Goal: Transaction & Acquisition: Download file/media

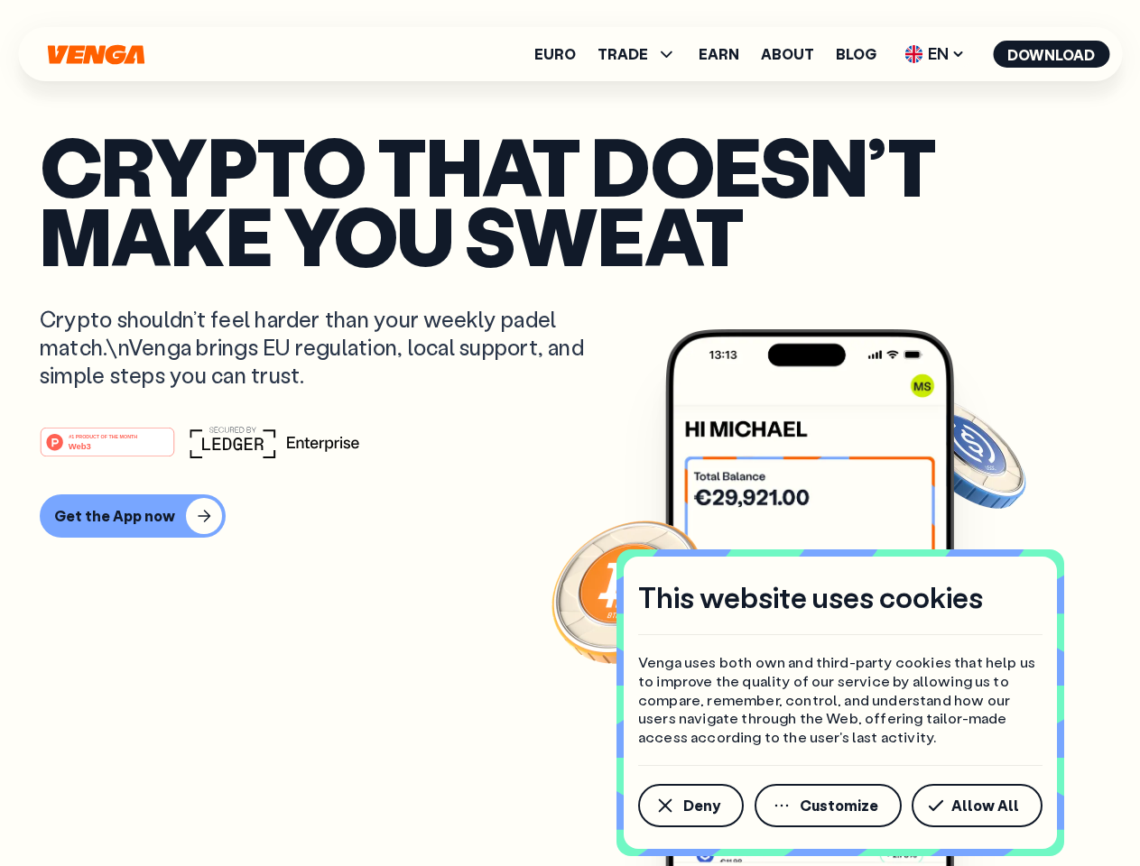
click at [569, 433] on div "#1 PRODUCT OF THE MONTH Web3" at bounding box center [570, 442] width 1060 height 32
click at [689, 806] on span "Deny" at bounding box center [701, 806] width 37 height 14
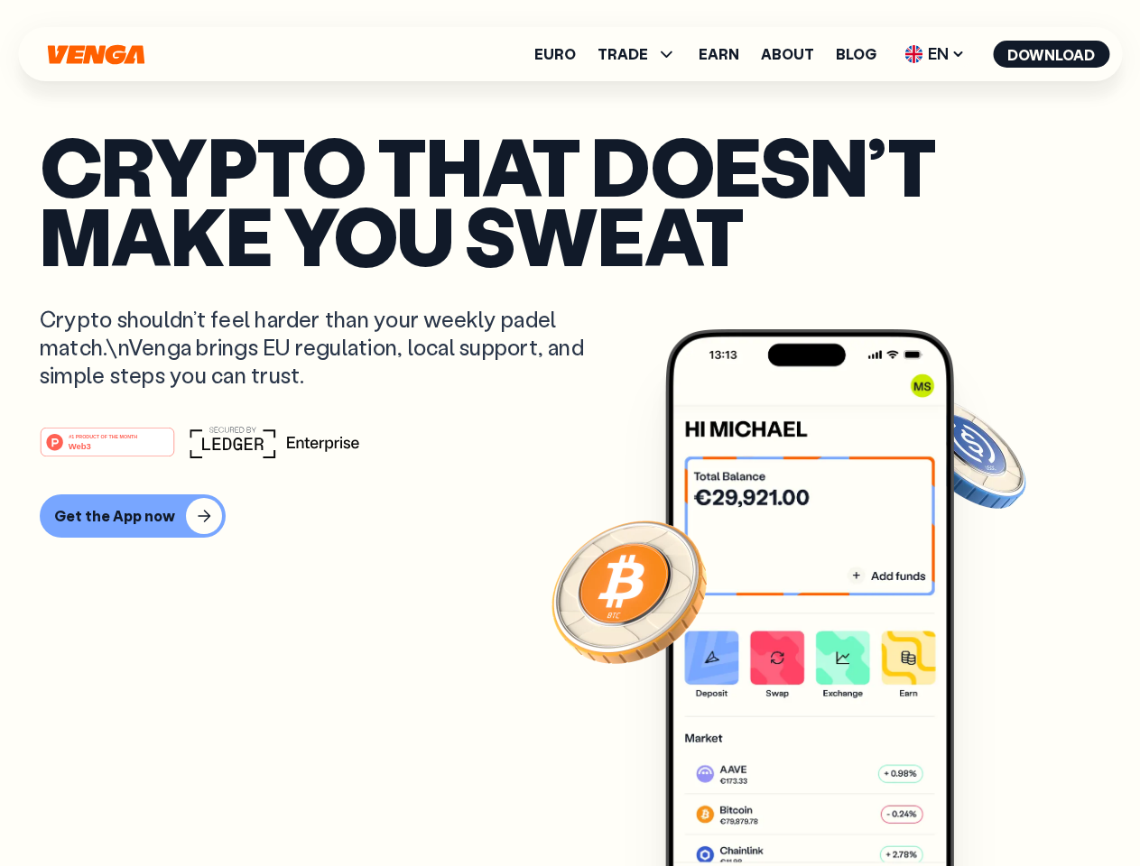
click at [829, 806] on img at bounding box center [809, 631] width 289 height 605
click at [980, 806] on article "Crypto that doesn’t make you sweat Crypto shouldn’t feel harder than your weekl…" at bounding box center [570, 469] width 1060 height 677
click at [643, 54] on span "TRADE" at bounding box center [622, 54] width 51 height 14
click at [935, 54] on span "EN" at bounding box center [934, 54] width 73 height 29
click at [1051, 54] on button "Download" at bounding box center [1051, 54] width 116 height 27
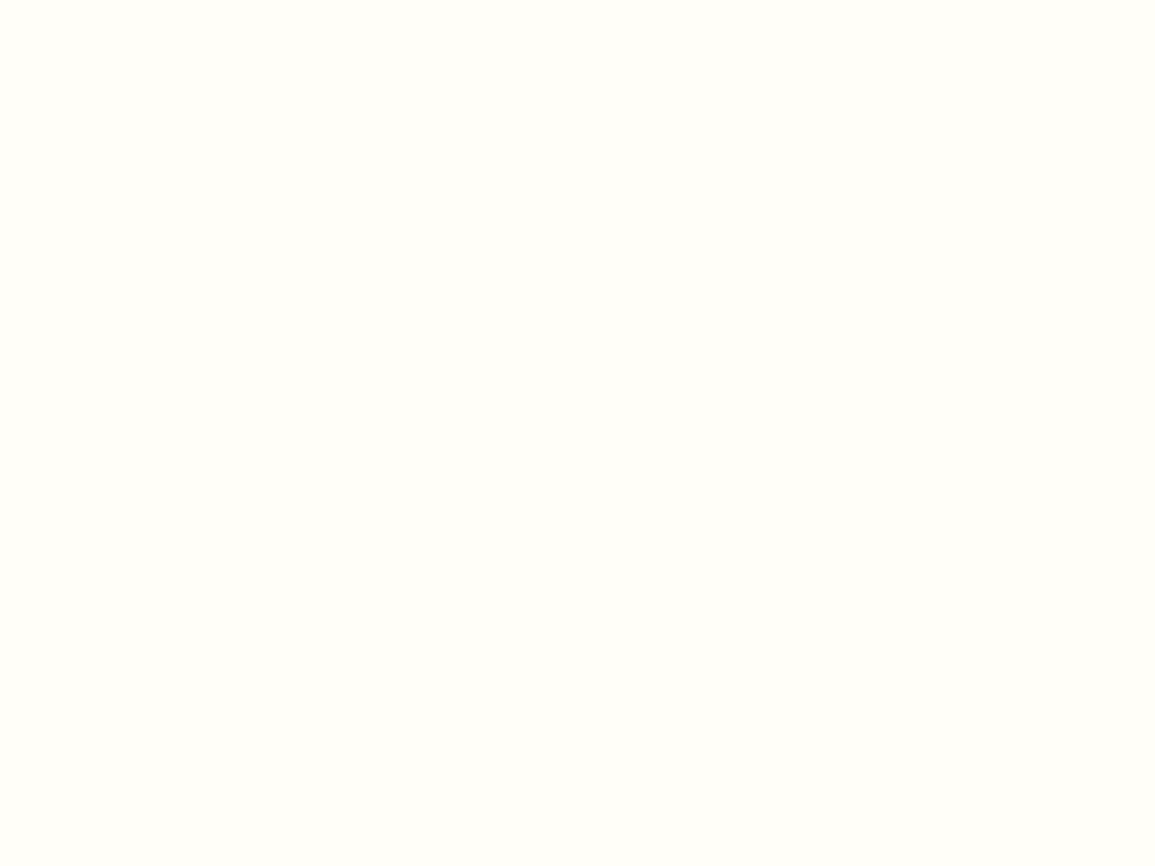
click at [569, 0] on html "This website uses cookies Venga uses both own and third-party cookies that help…" at bounding box center [577, 0] width 1155 height 0
click at [130, 0] on html "This website uses cookies Venga uses both own and third-party cookies that help…" at bounding box center [577, 0] width 1155 height 0
click at [110, 0] on html "This website uses cookies Venga uses both own and third-party cookies that help…" at bounding box center [577, 0] width 1155 height 0
